Goal: Information Seeking & Learning: Learn about a topic

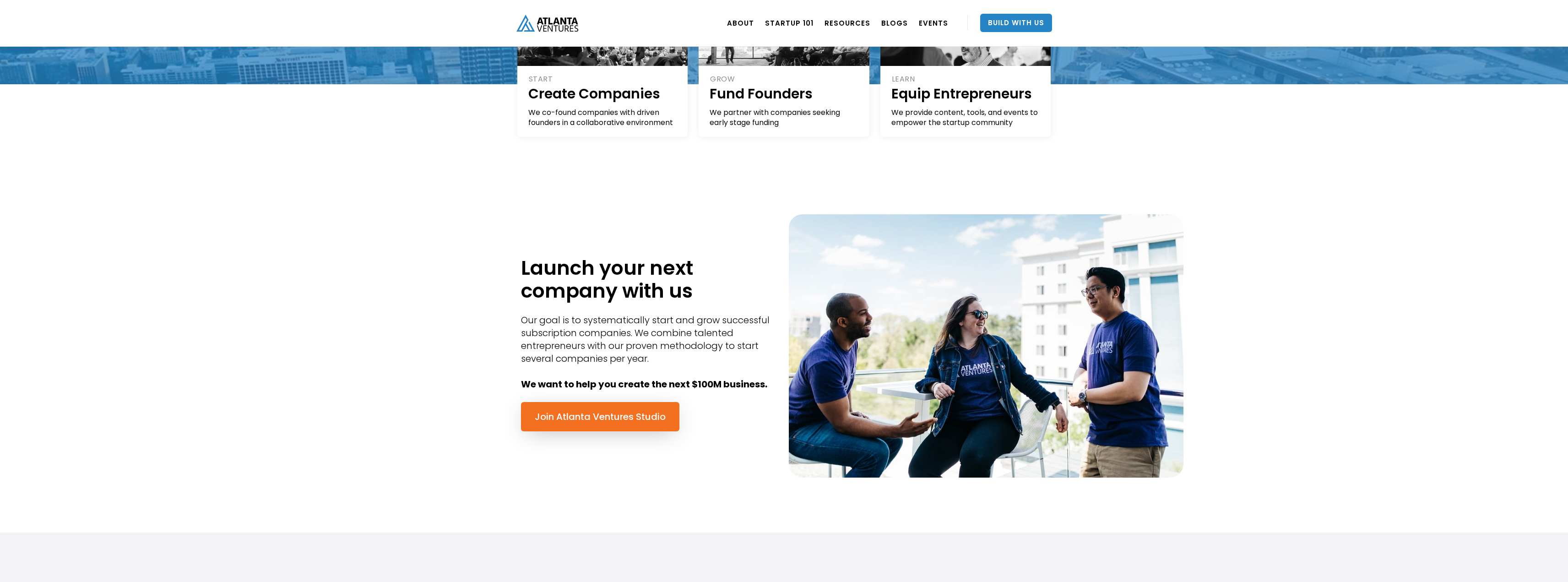
scroll to position [233, 0]
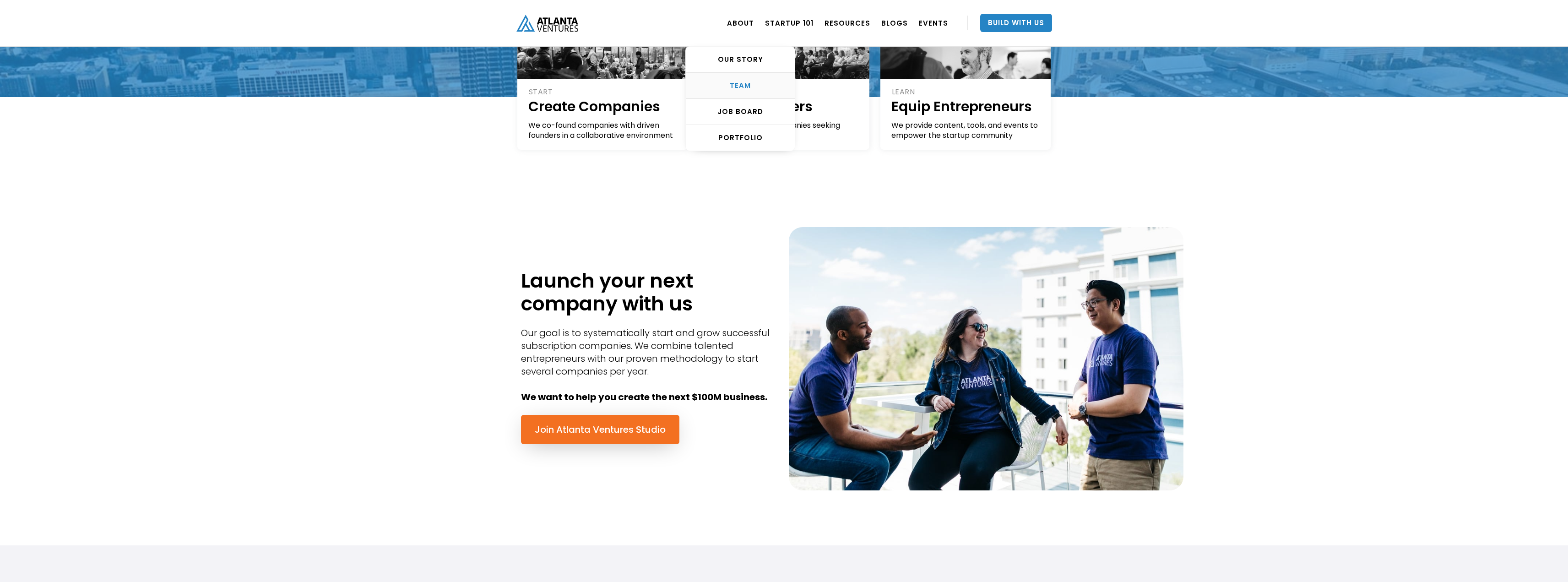
click at [750, 81] on div "TEAM" at bounding box center [740, 86] width 109 height 9
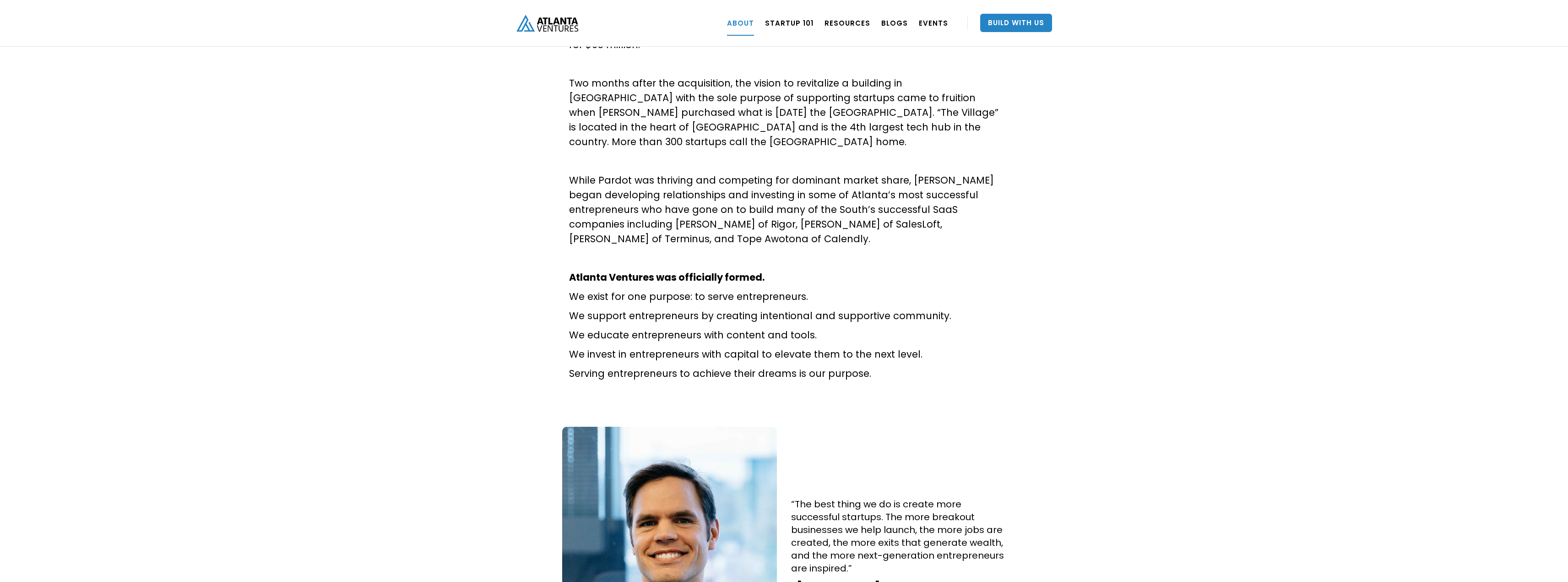
scroll to position [461, 0]
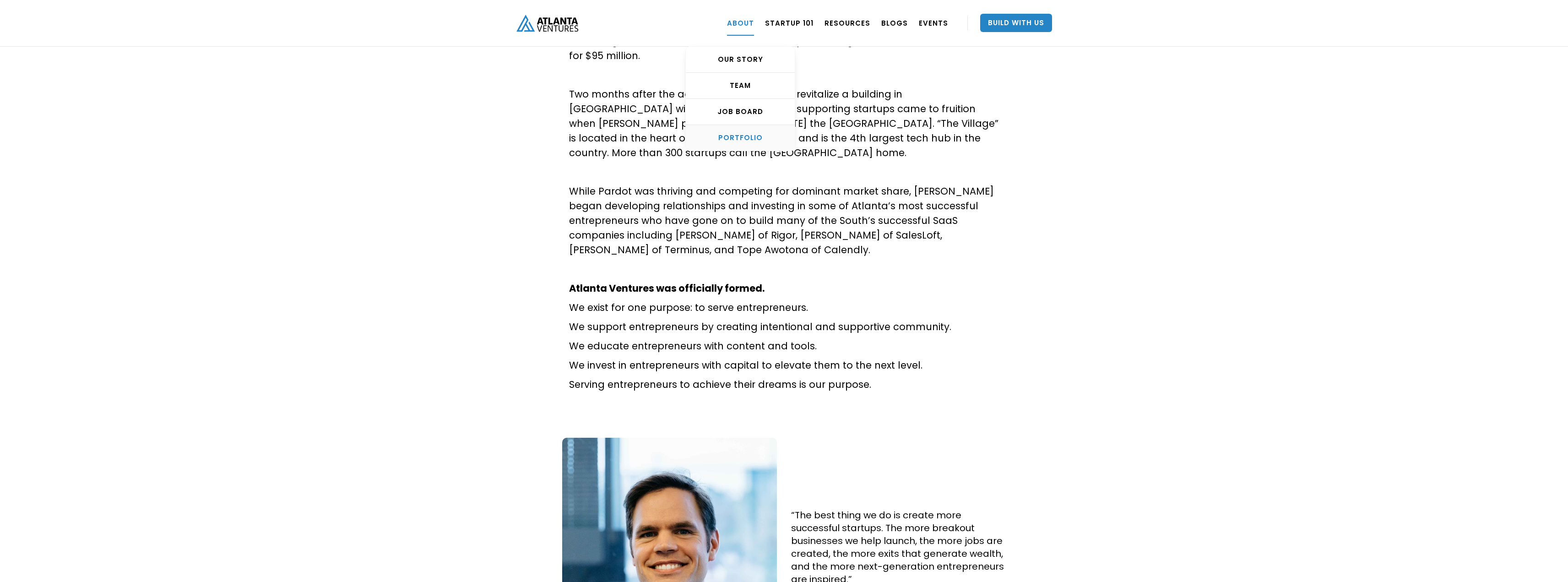
click at [758, 138] on div "PORTFOLIO" at bounding box center [740, 138] width 109 height 9
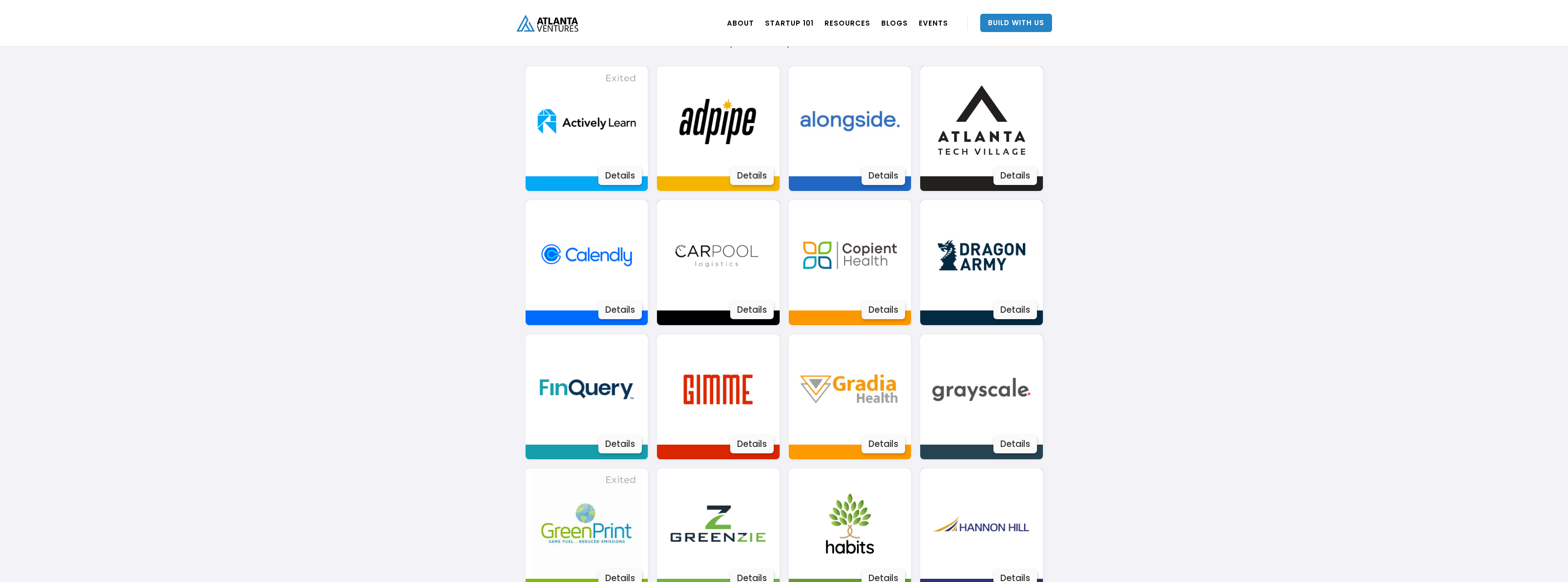
scroll to position [602, 0]
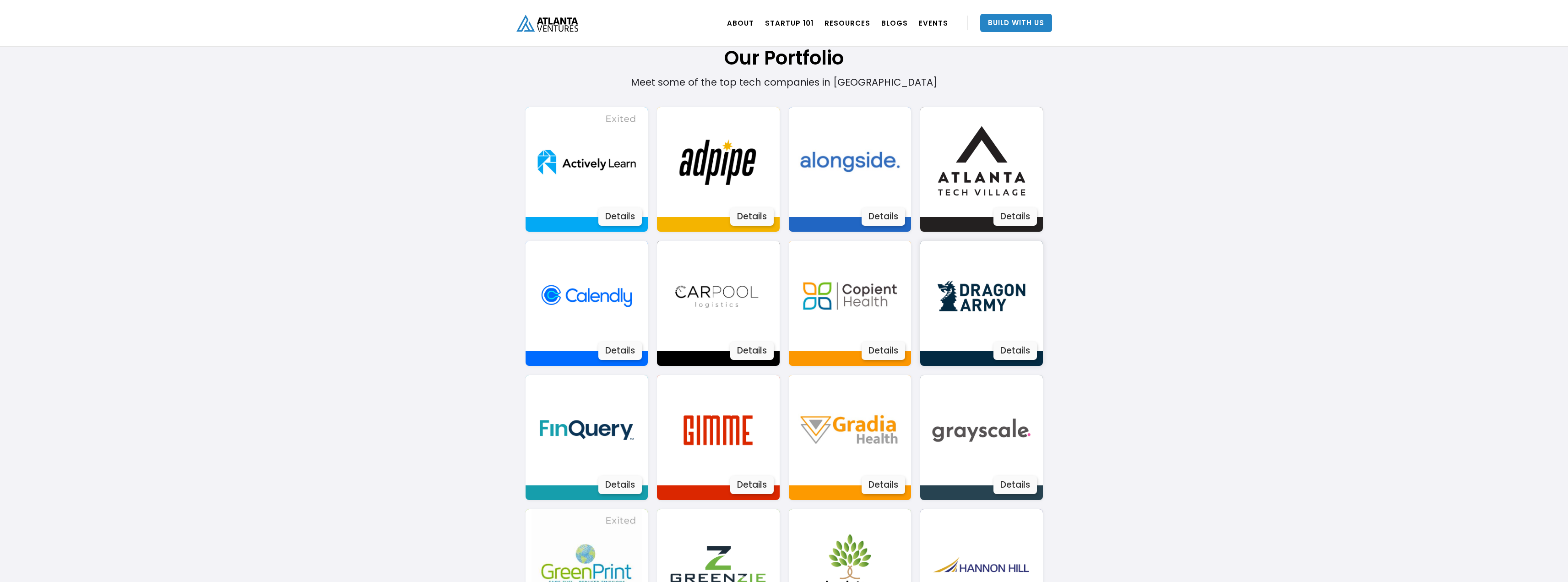
click at [1003, 350] on div "Details" at bounding box center [1015, 350] width 43 height 18
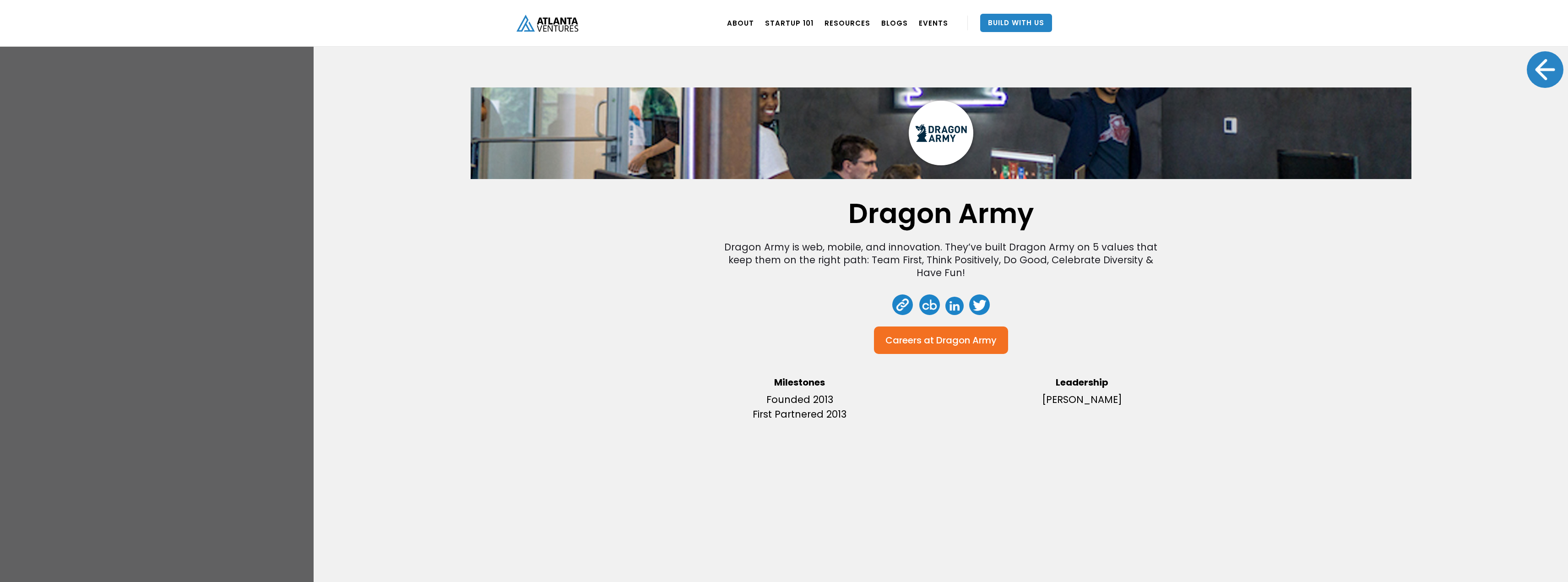
click at [1537, 61] on div at bounding box center [1545, 69] width 37 height 37
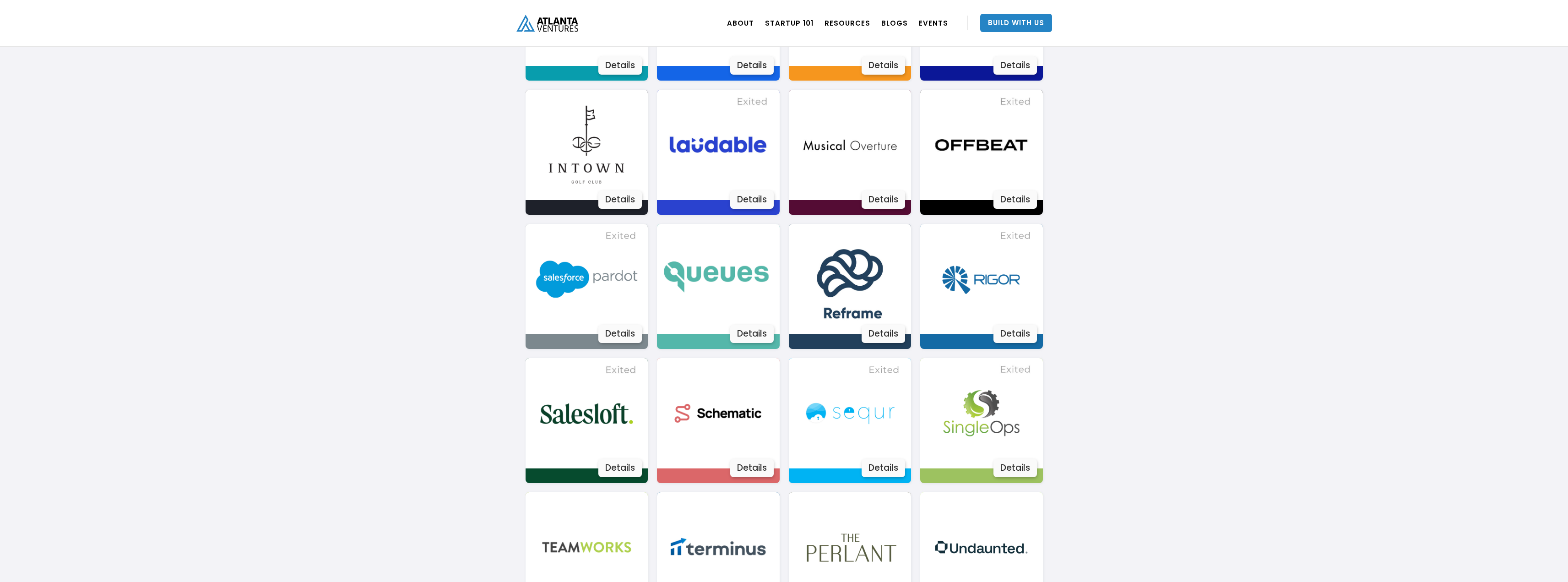
scroll to position [1308, 0]
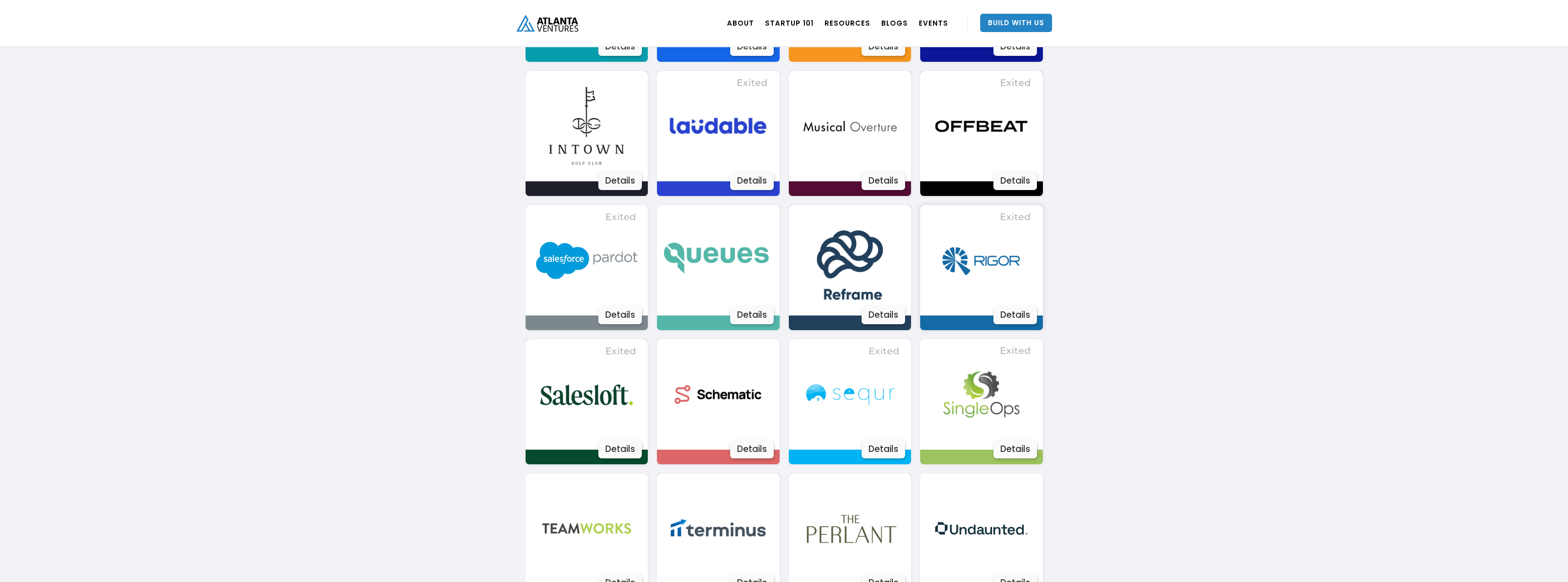
click at [977, 262] on img at bounding box center [981, 260] width 110 height 110
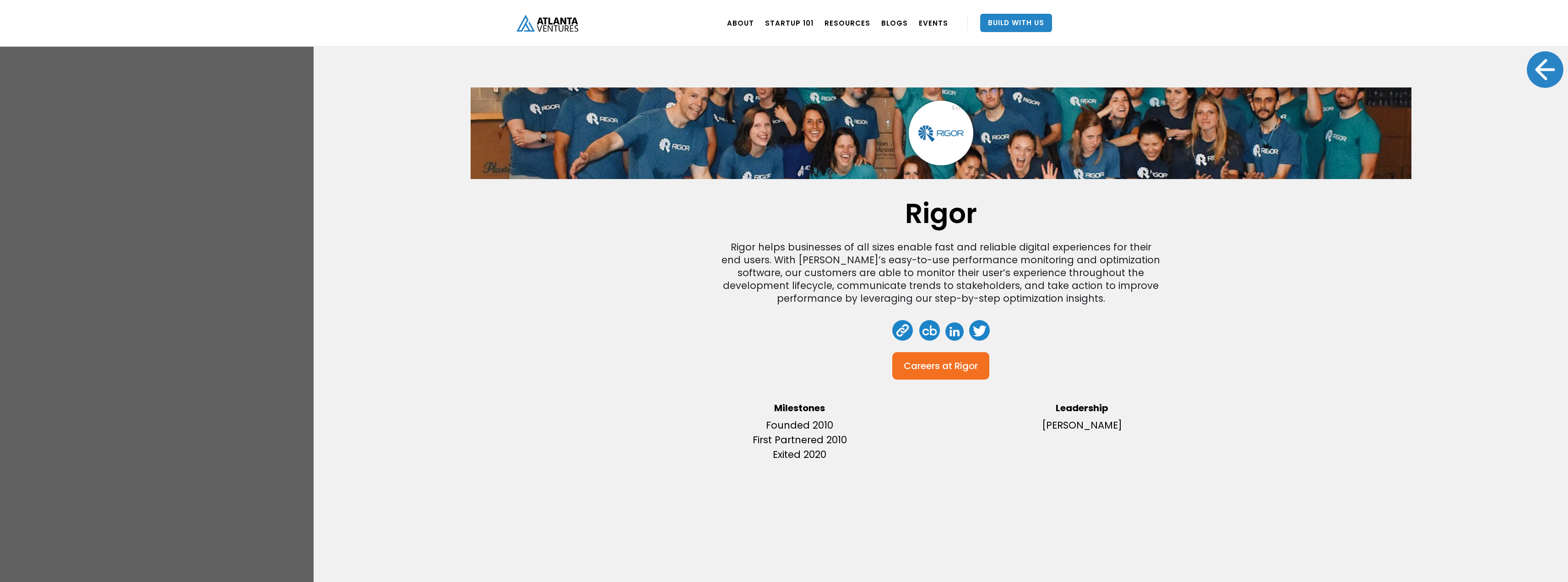
click at [1531, 75] on div at bounding box center [1545, 69] width 37 height 37
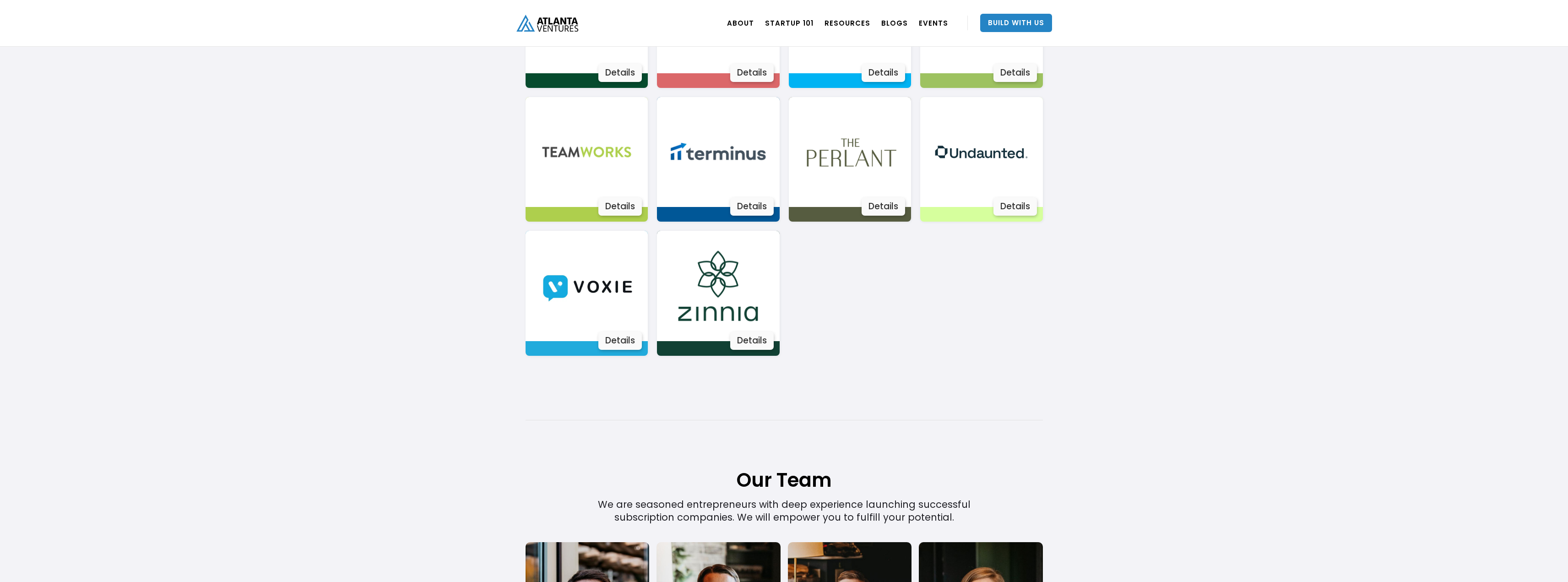
scroll to position [1669, 0]
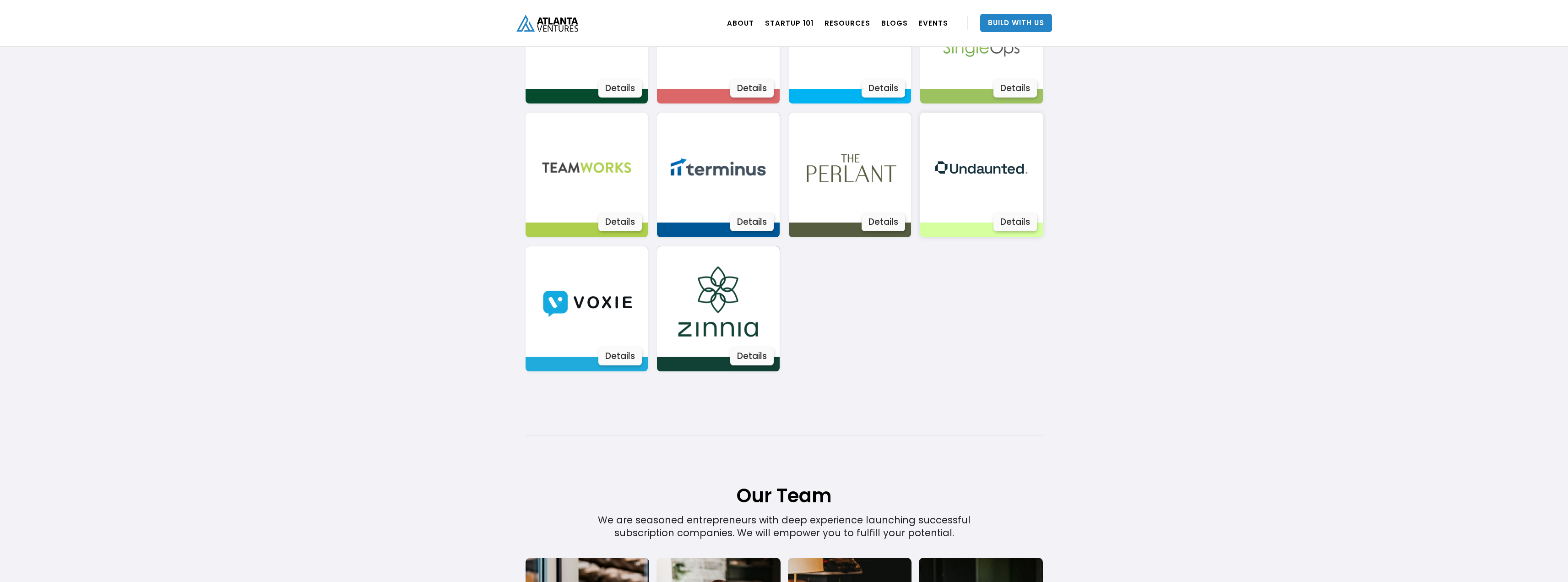
click at [963, 189] on img at bounding box center [981, 167] width 110 height 110
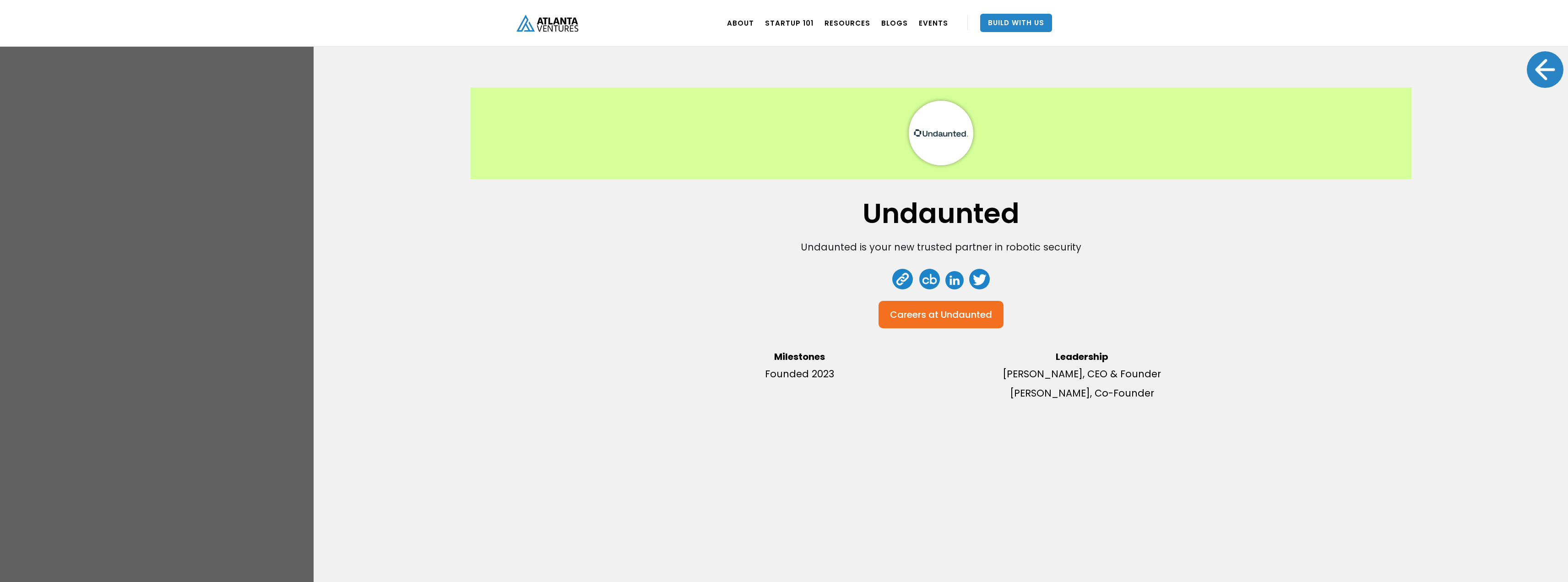
click at [1540, 66] on div at bounding box center [1545, 69] width 37 height 37
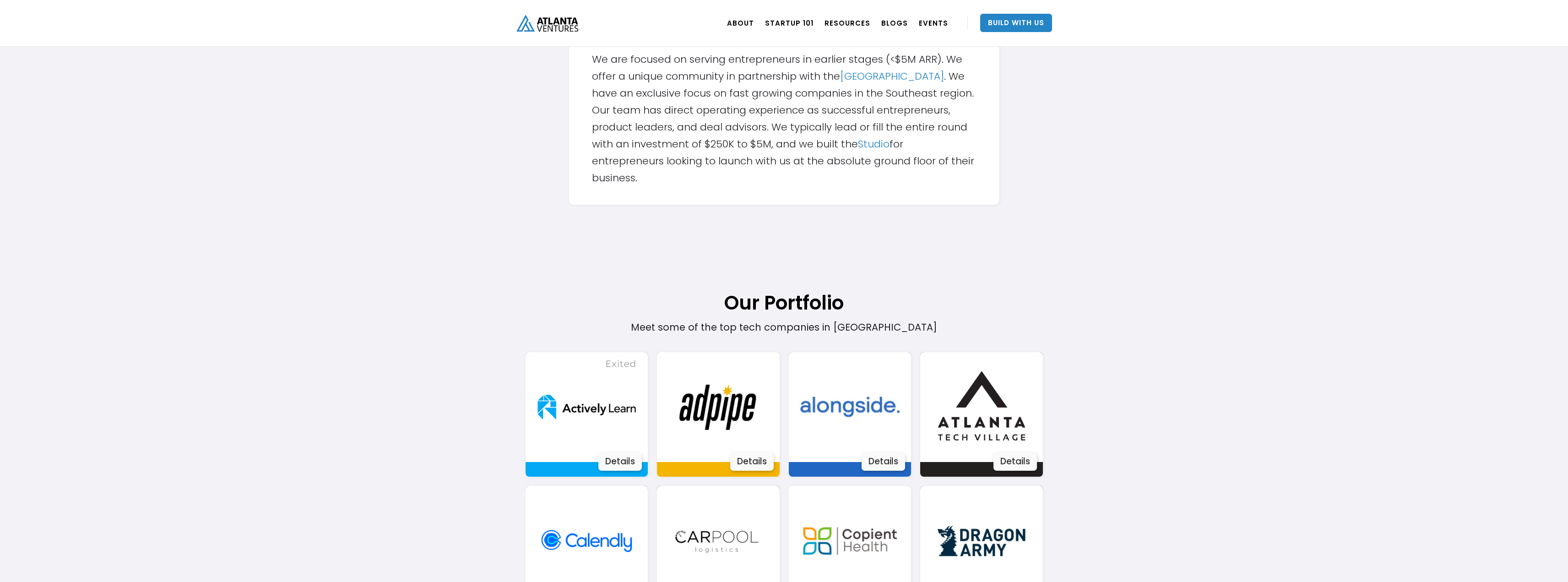
scroll to position [0, 0]
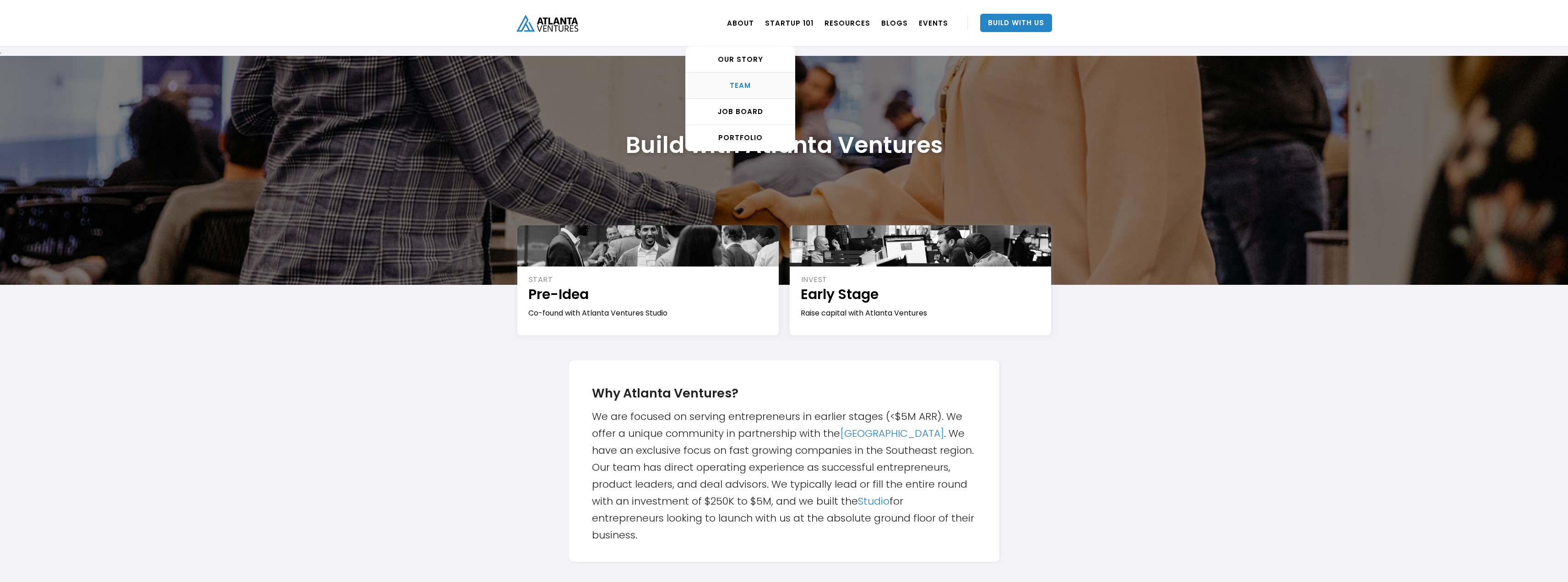
click at [761, 81] on div "TEAM" at bounding box center [740, 86] width 109 height 9
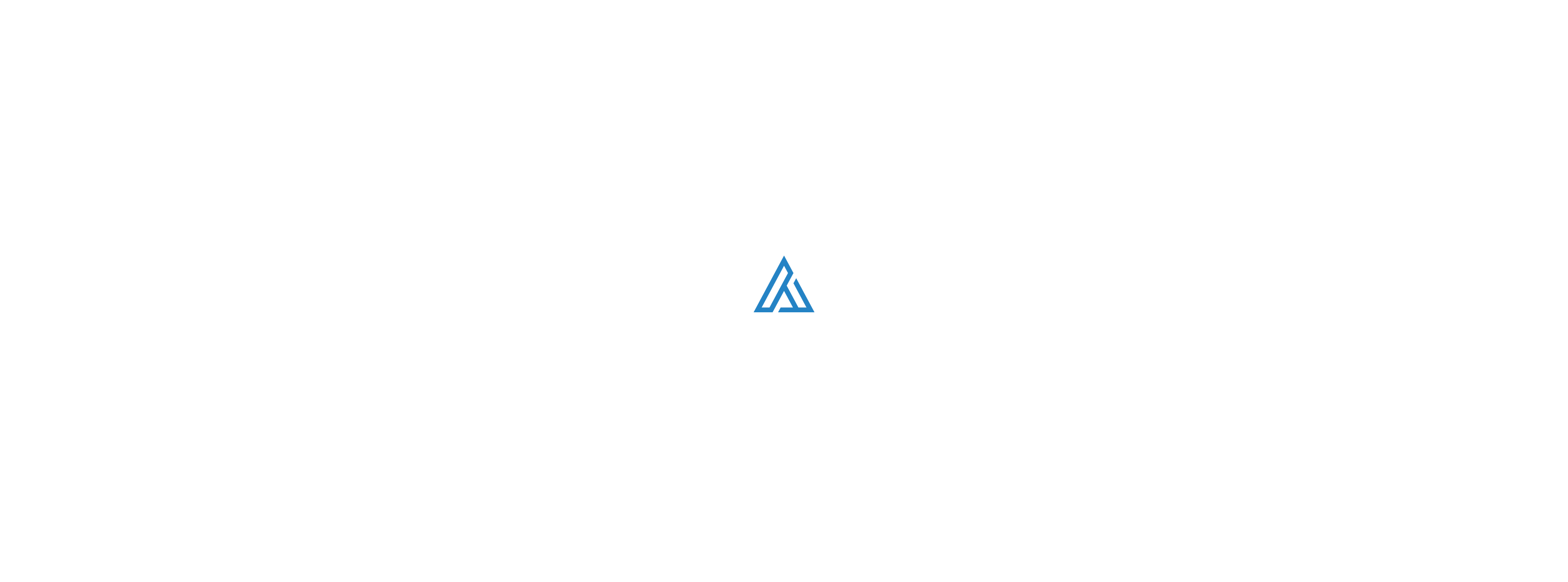
scroll to position [1172, 0]
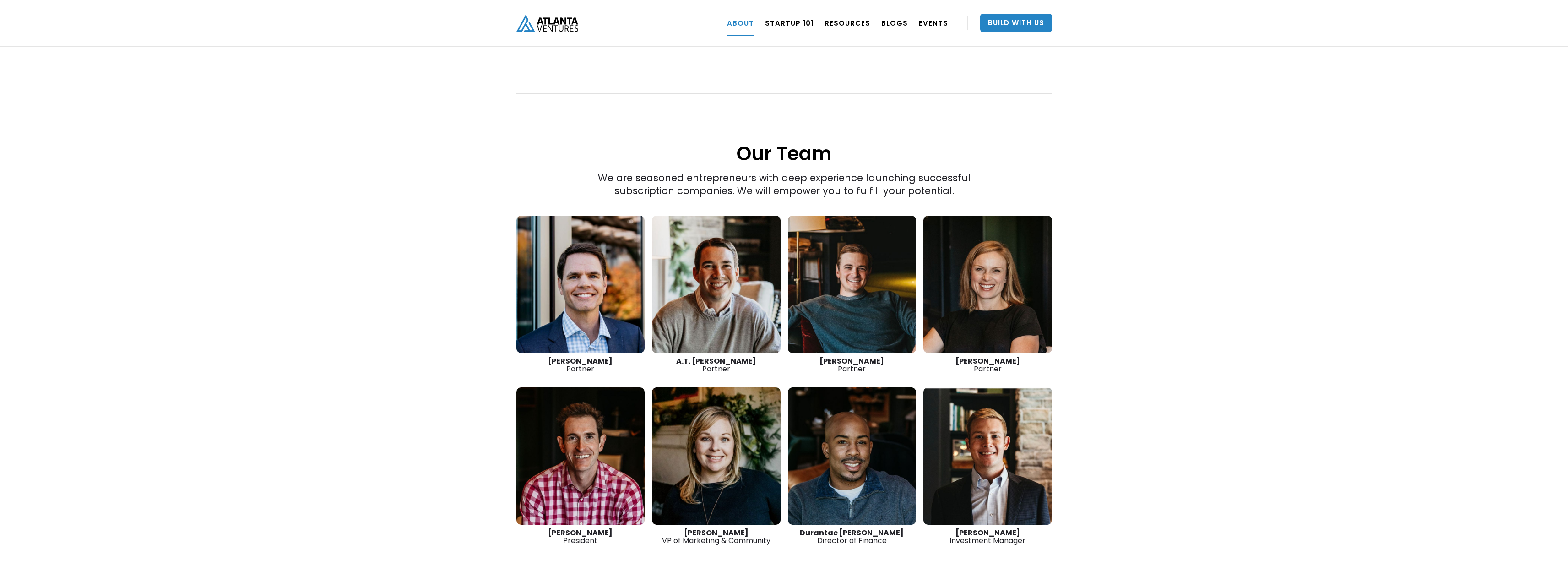
click at [555, 294] on link at bounding box center [581, 284] width 129 height 138
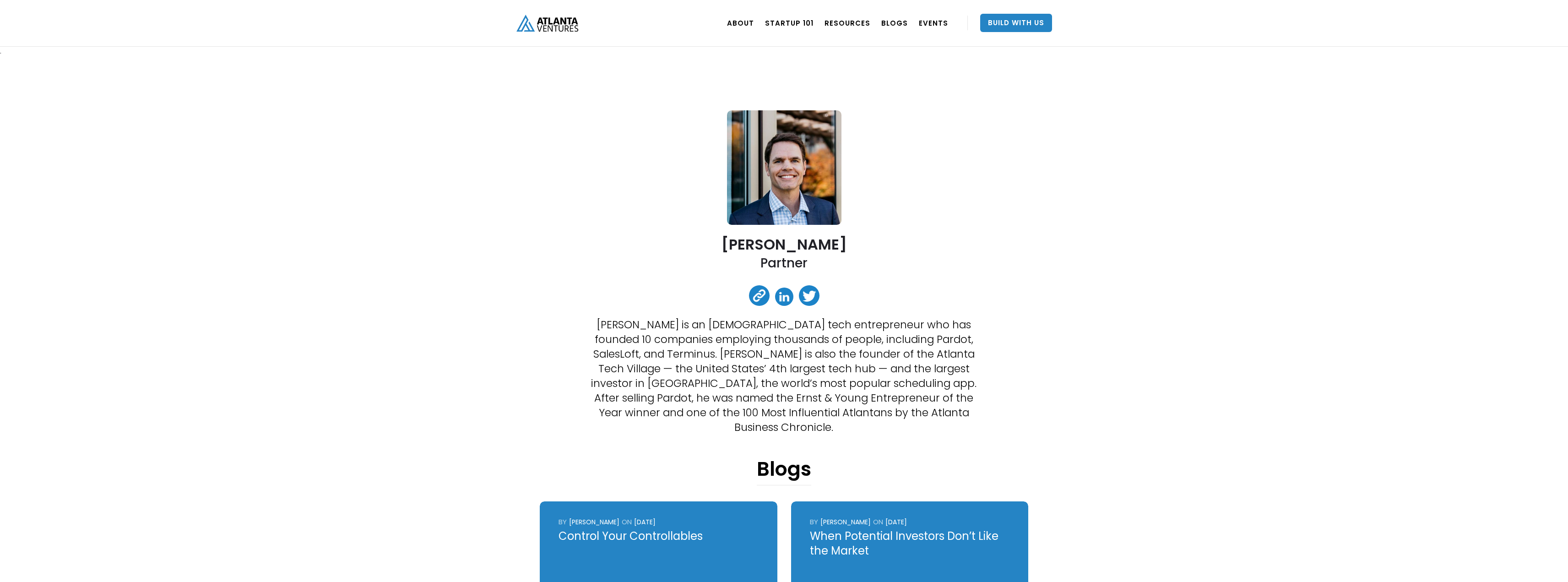
click at [787, 298] on link at bounding box center [784, 296] width 18 height 18
click at [753, 139] on div "PORTFOLIO" at bounding box center [740, 138] width 109 height 9
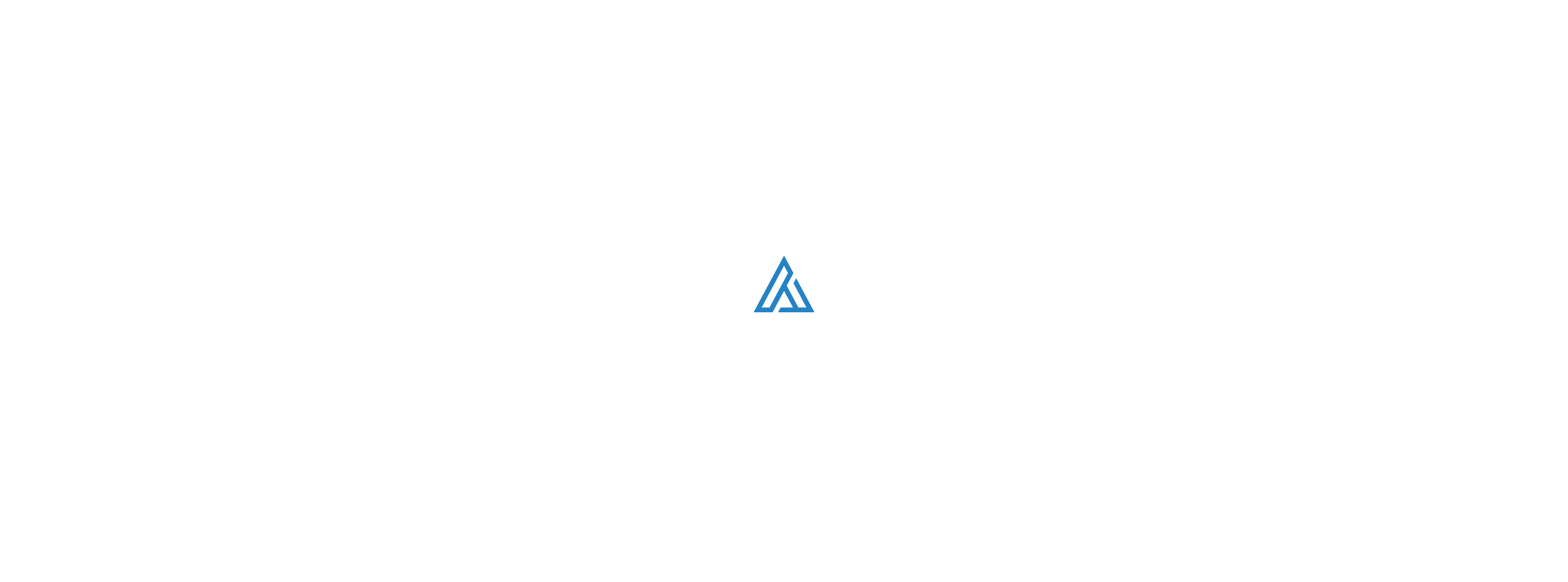
scroll to position [573, 0]
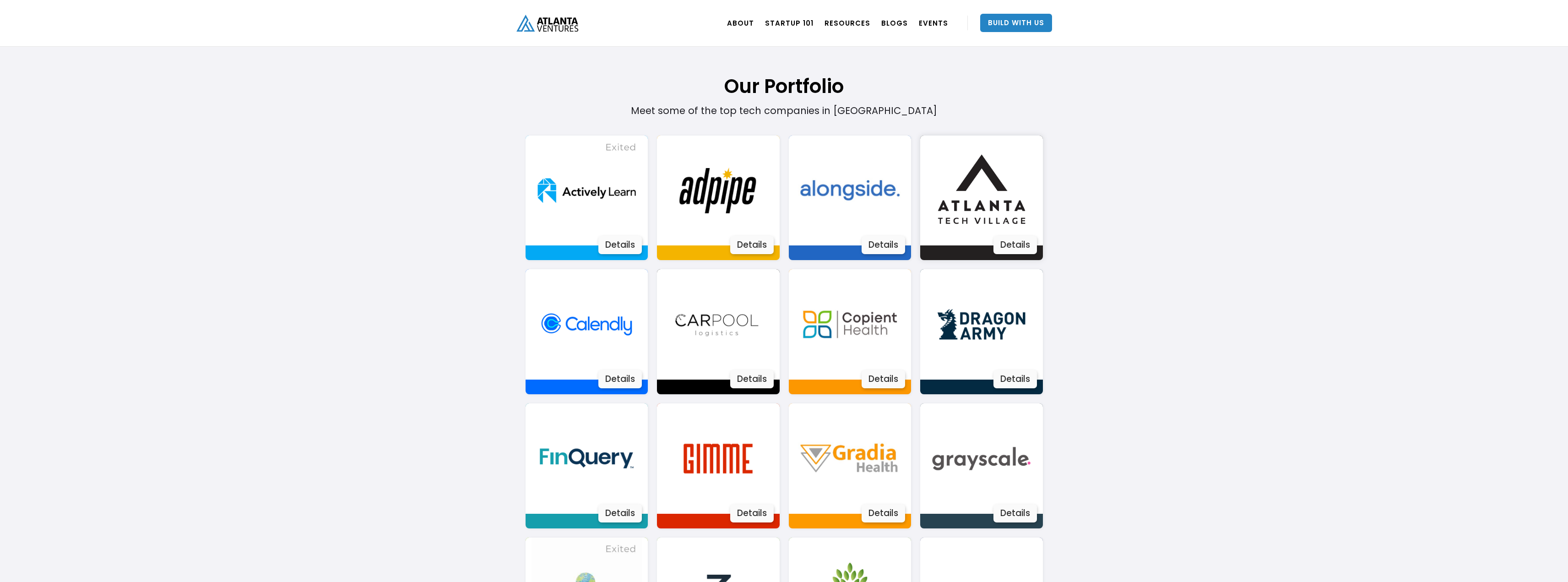
click at [967, 180] on img at bounding box center [981, 190] width 110 height 110
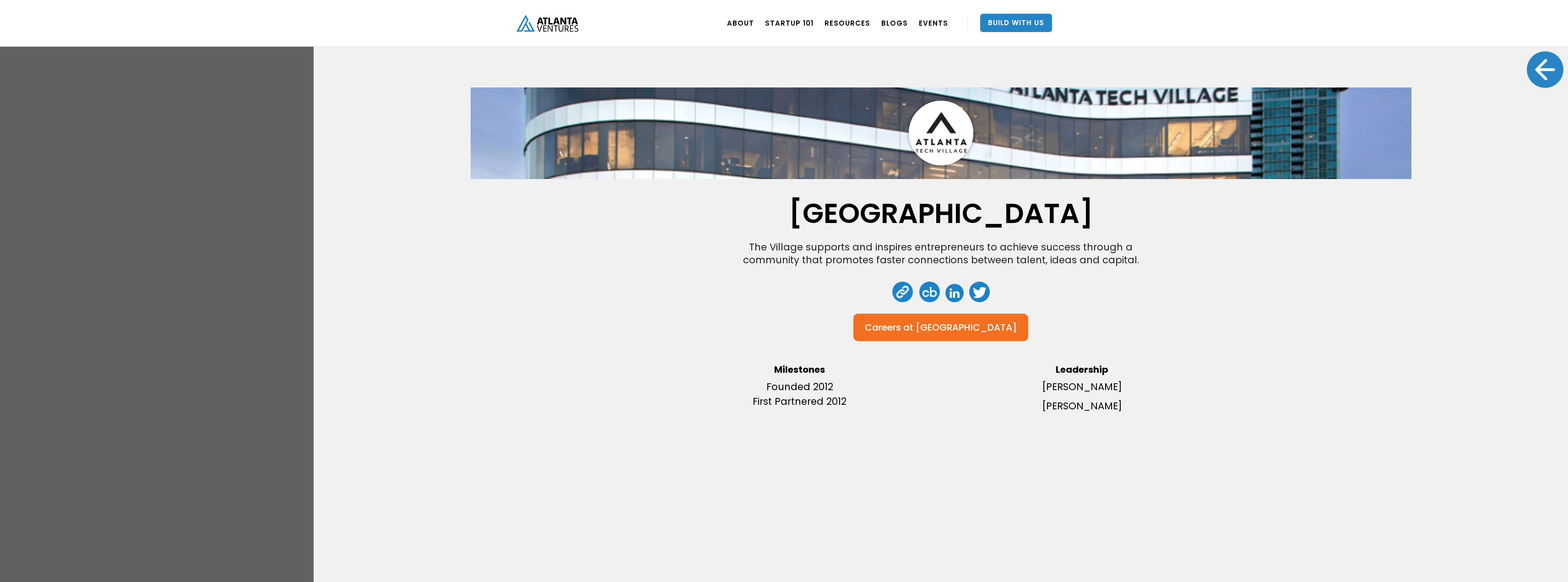
click at [951, 292] on link at bounding box center [954, 292] width 18 height 18
